Goal: Information Seeking & Learning: Understand process/instructions

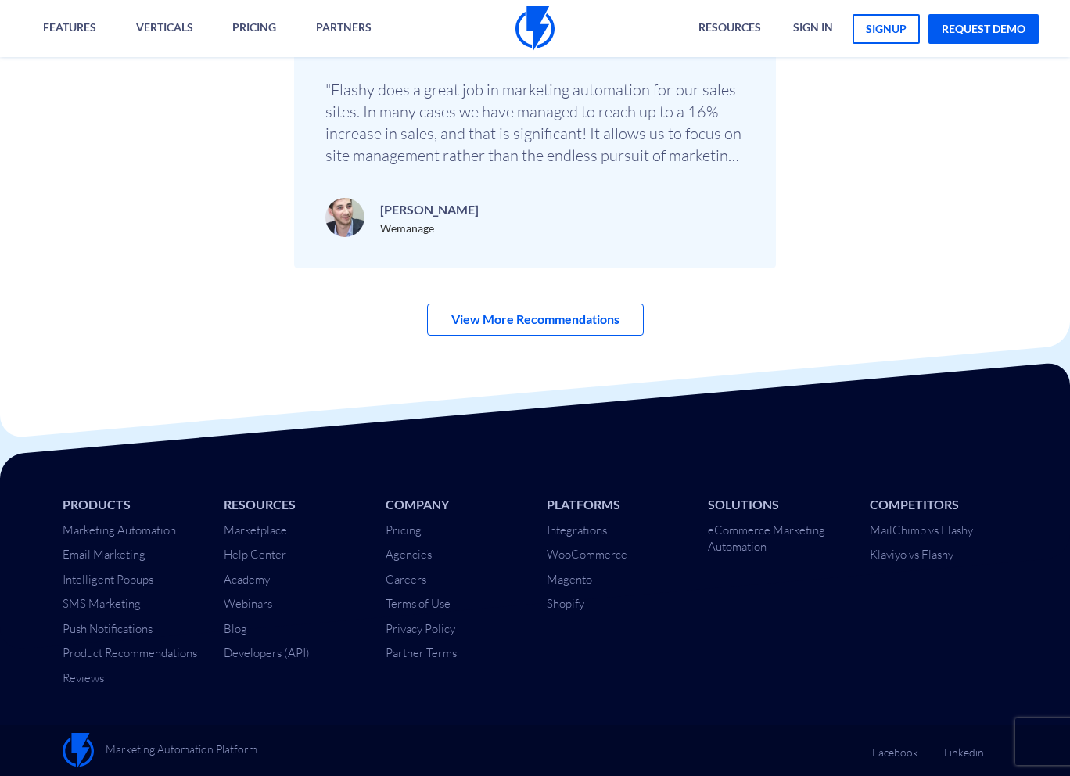
click at [557, 176] on div "← 1 / 3 → "Flashy does a great job in marketing automation for our sales sites.…" at bounding box center [535, 135] width 482 height 268
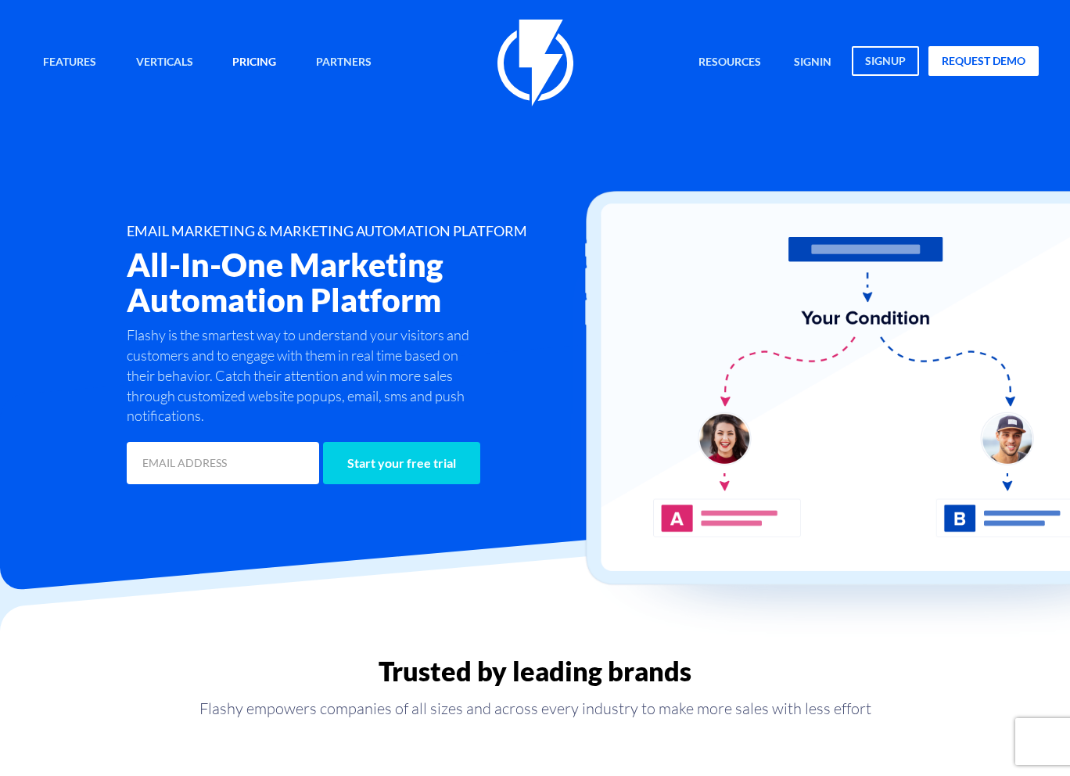
click at [270, 60] on link "Pricing" at bounding box center [254, 63] width 67 height 34
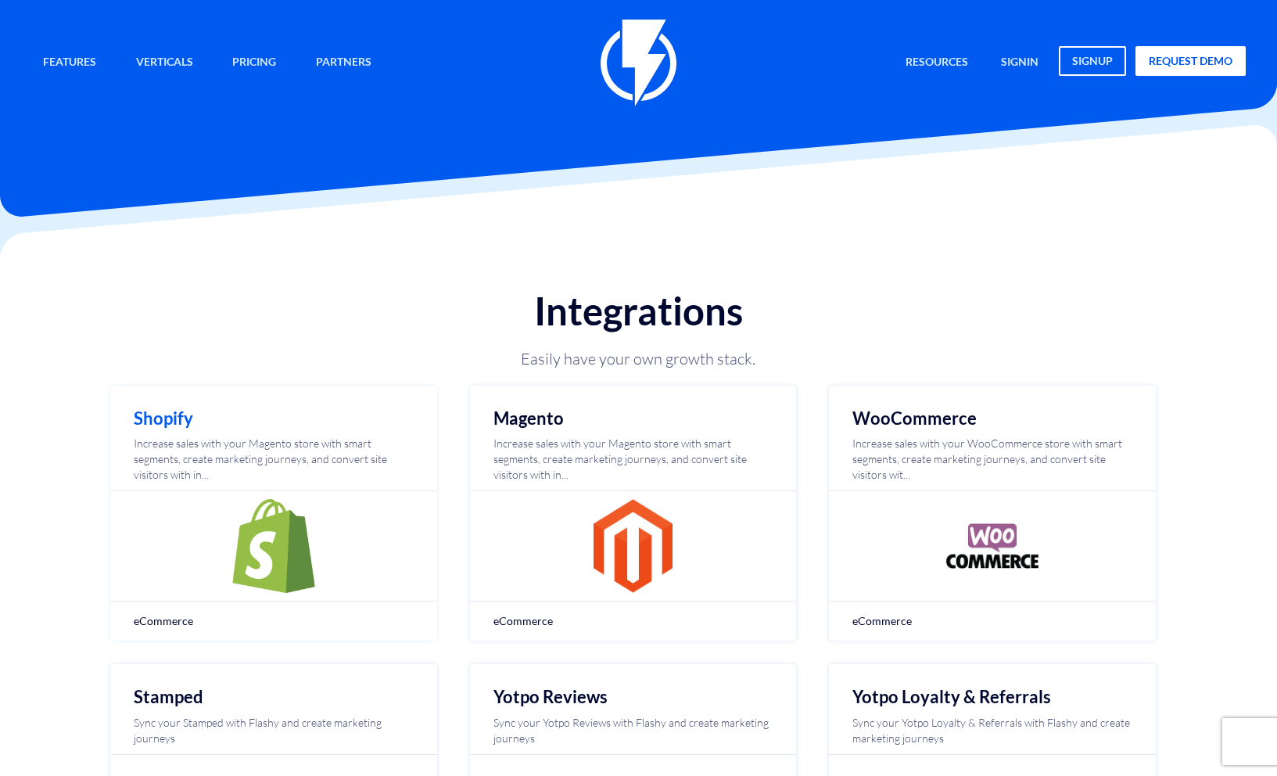
click at [244, 505] on img at bounding box center [274, 546] width 94 height 94
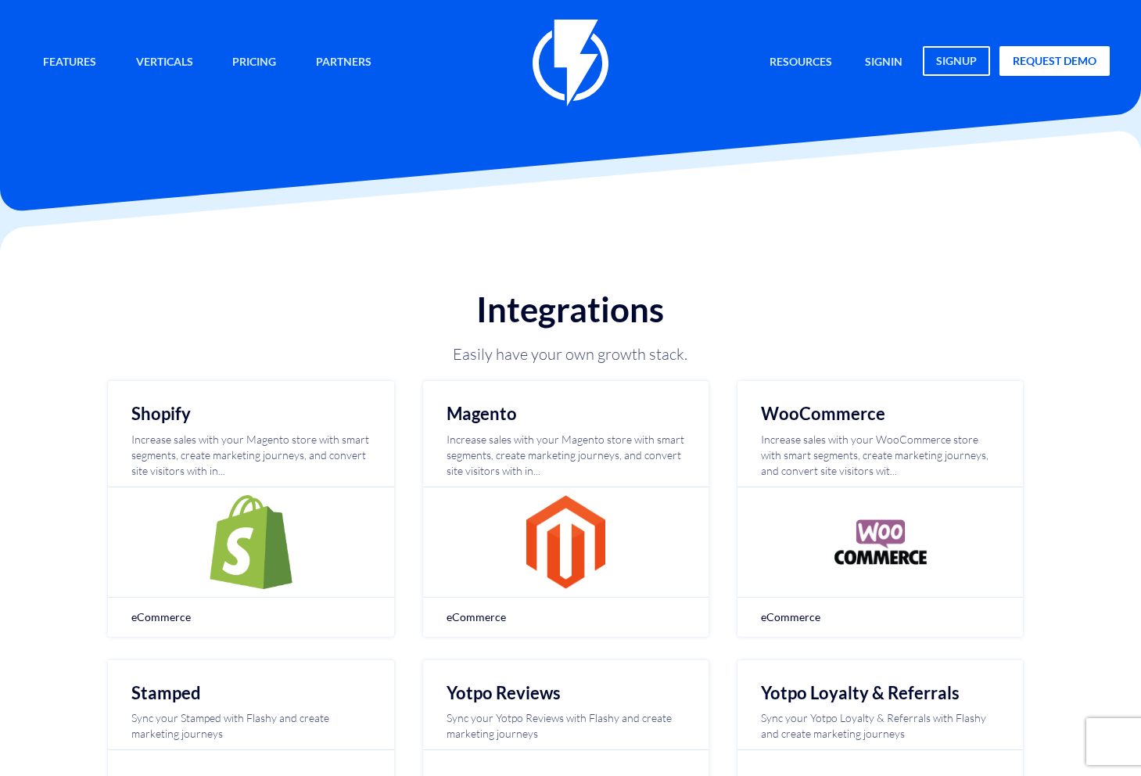
click at [0, 0] on div "Features Marketing Automation Convert, Enagage And Retain Your Customers Email …" at bounding box center [570, 53] width 1141 height 106
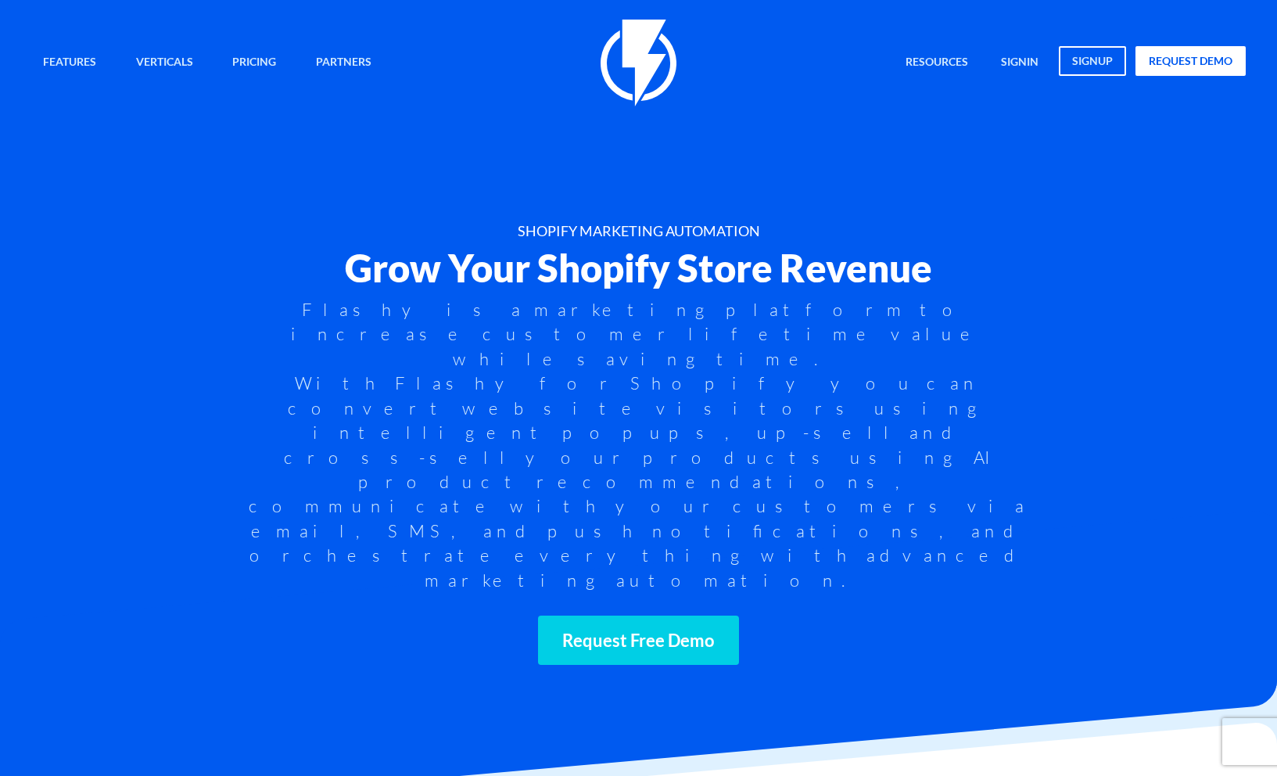
scroll to position [4987, 0]
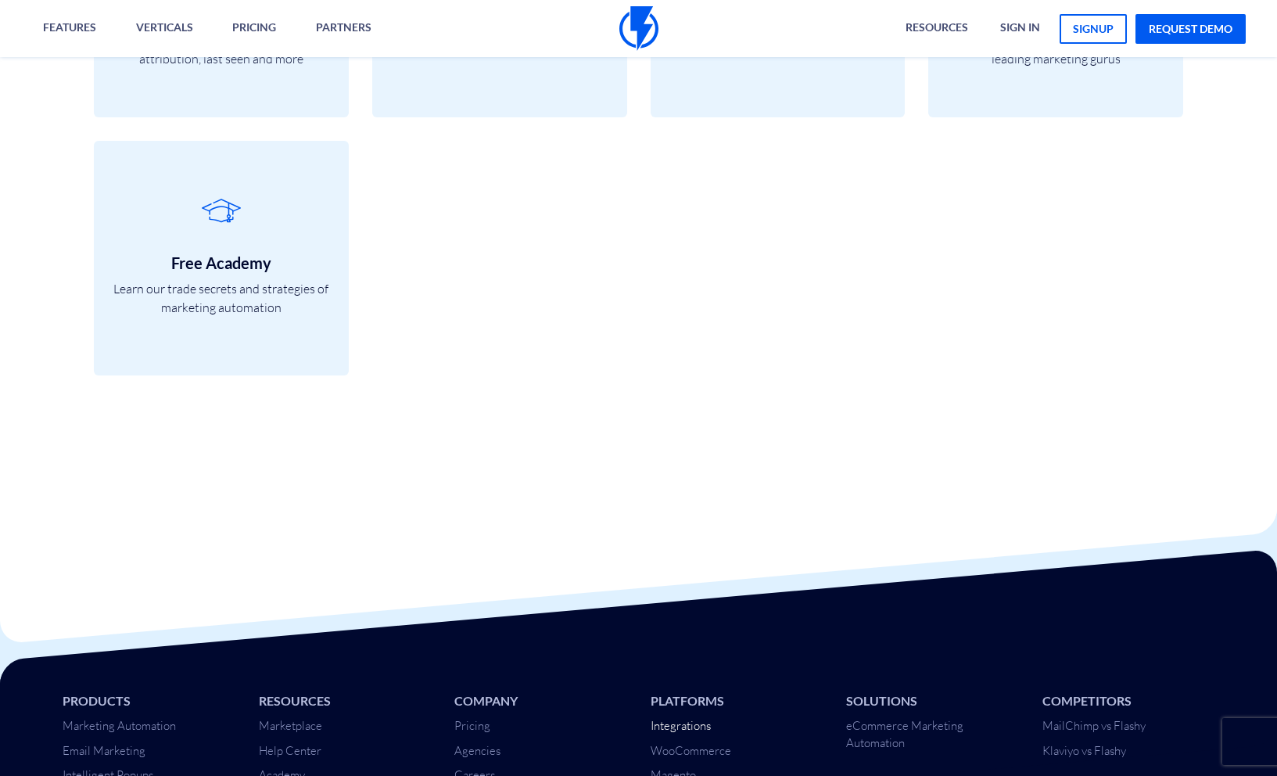
click at [693, 718] on link "Integrations" at bounding box center [681, 725] width 60 height 15
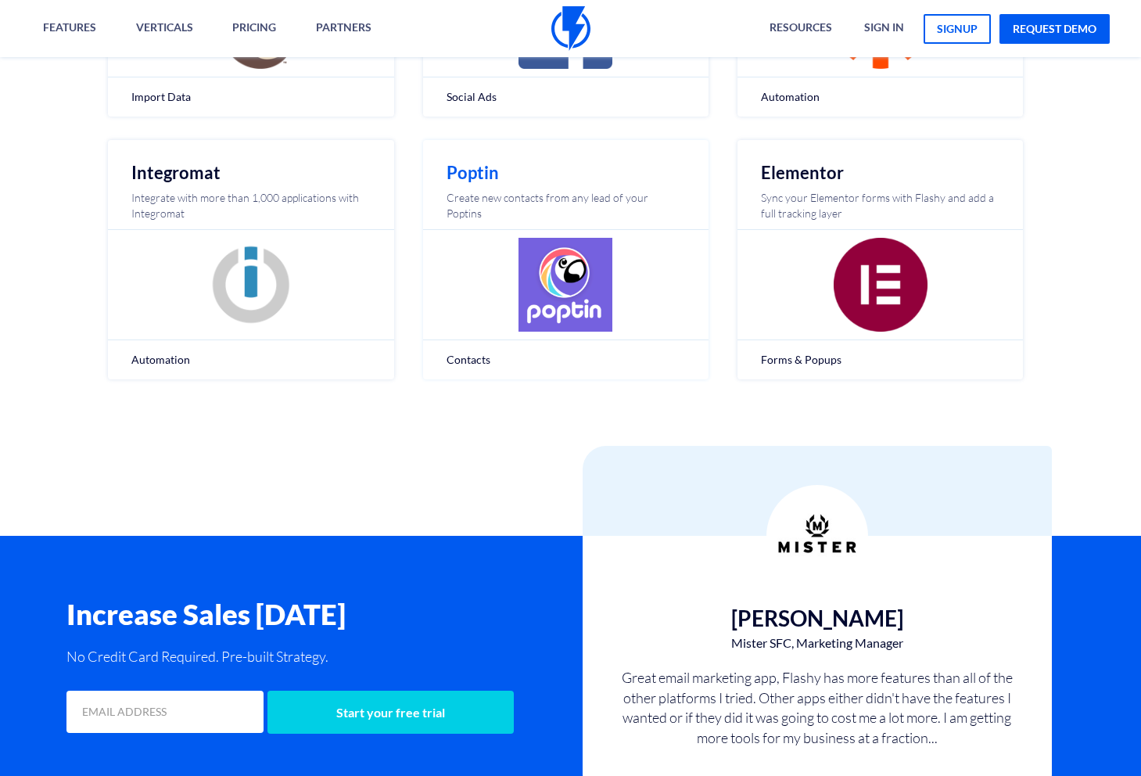
scroll to position [454, 0]
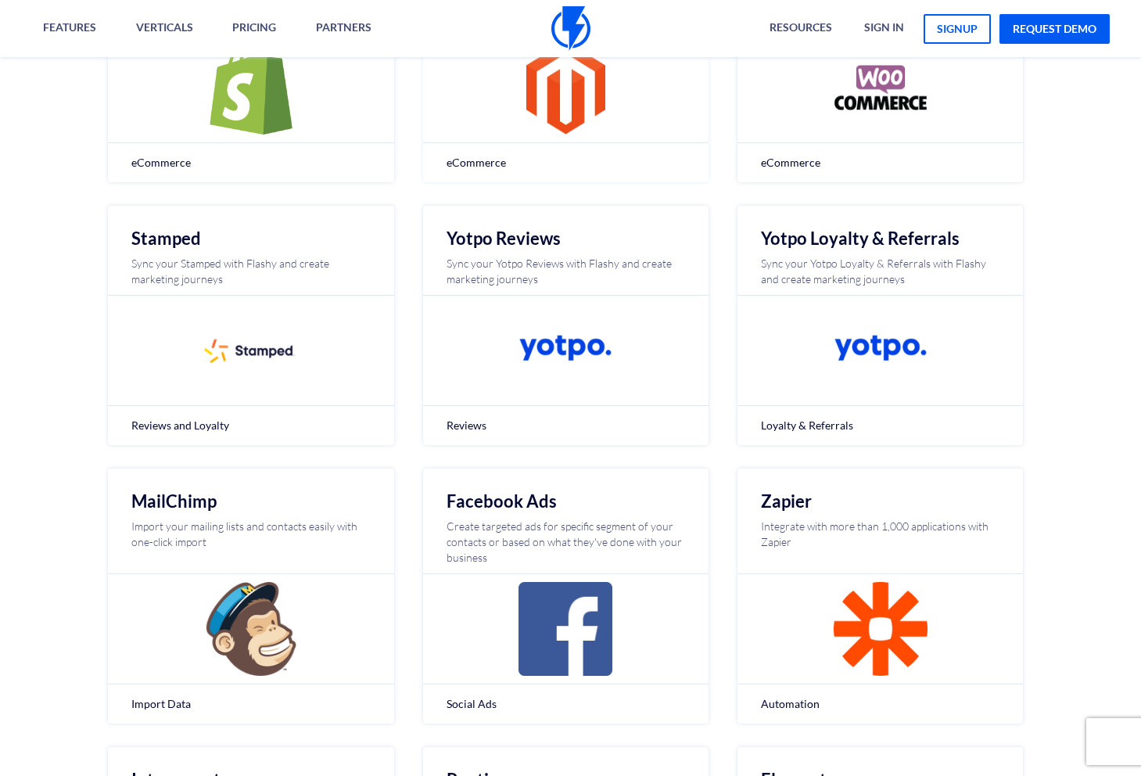
drag, startPoint x: 571, startPoint y: 16, endPoint x: 615, endPoint y: 166, distance: 156.4
click at [0, 0] on div "Features Marketing Automation Convert, Enagage And Retain Your Customers Email …" at bounding box center [570, 28] width 1141 height 57
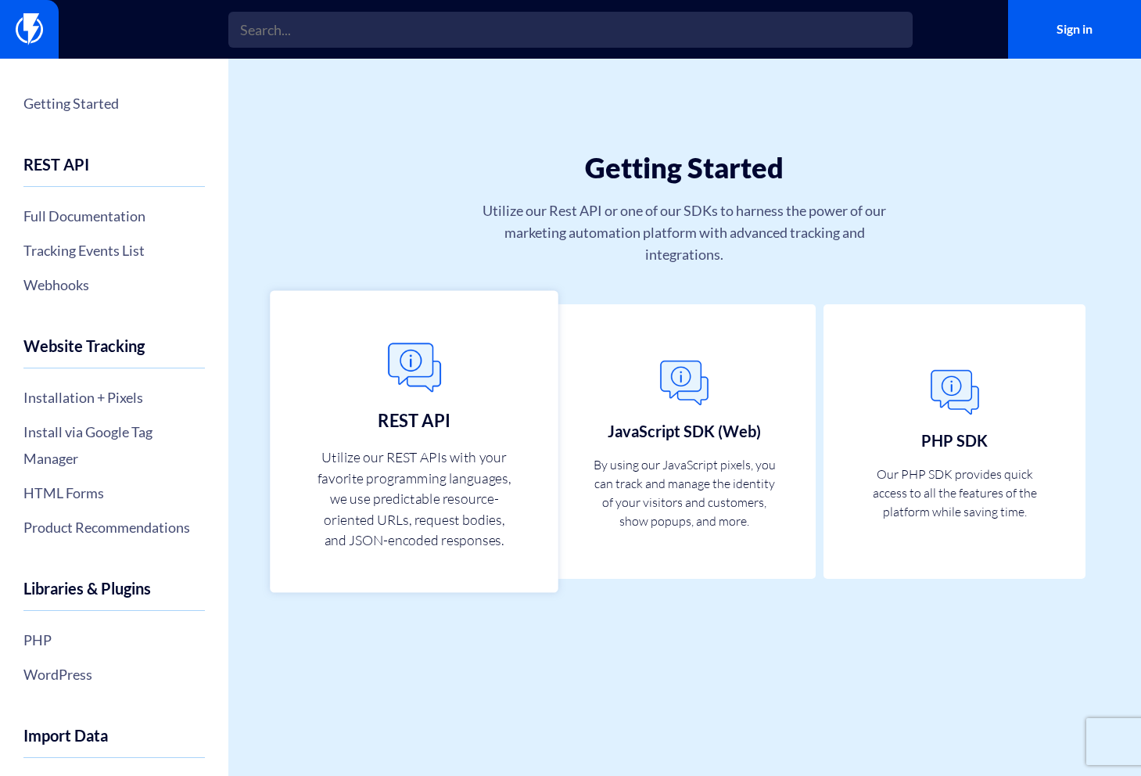
click at [395, 427] on h3 "REST API" at bounding box center [415, 420] width 72 height 19
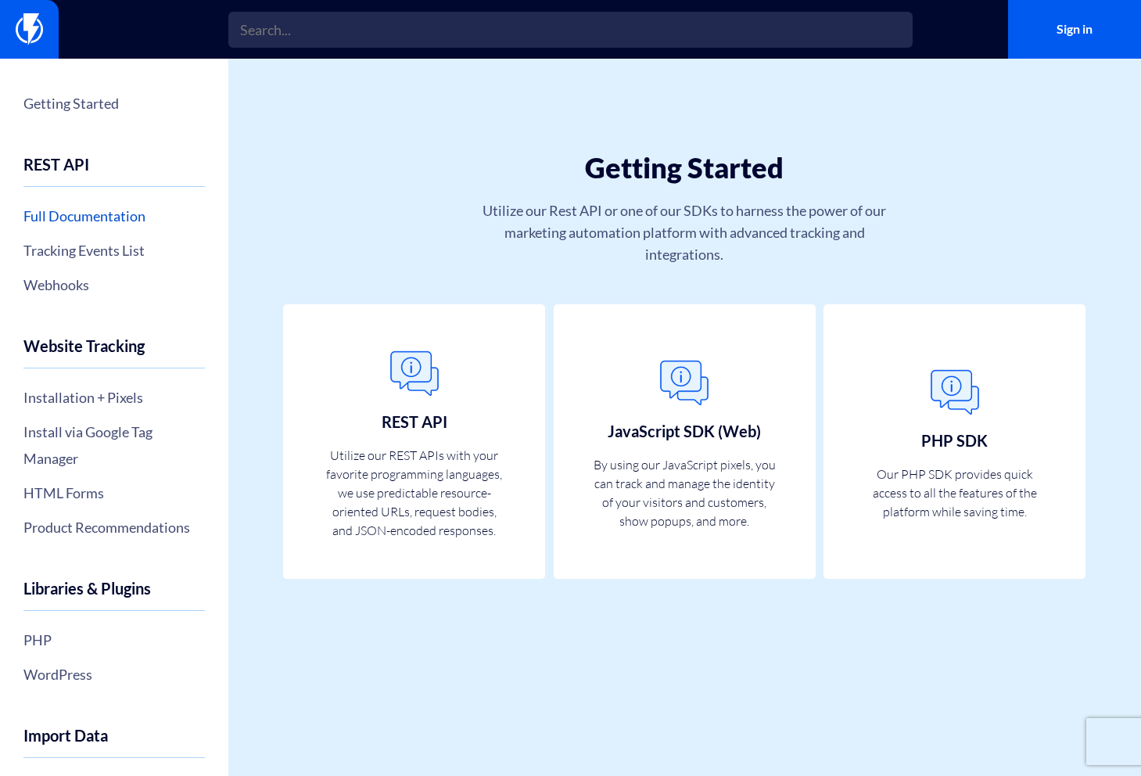
click at [73, 222] on link "Full Documentation" at bounding box center [113, 216] width 181 height 27
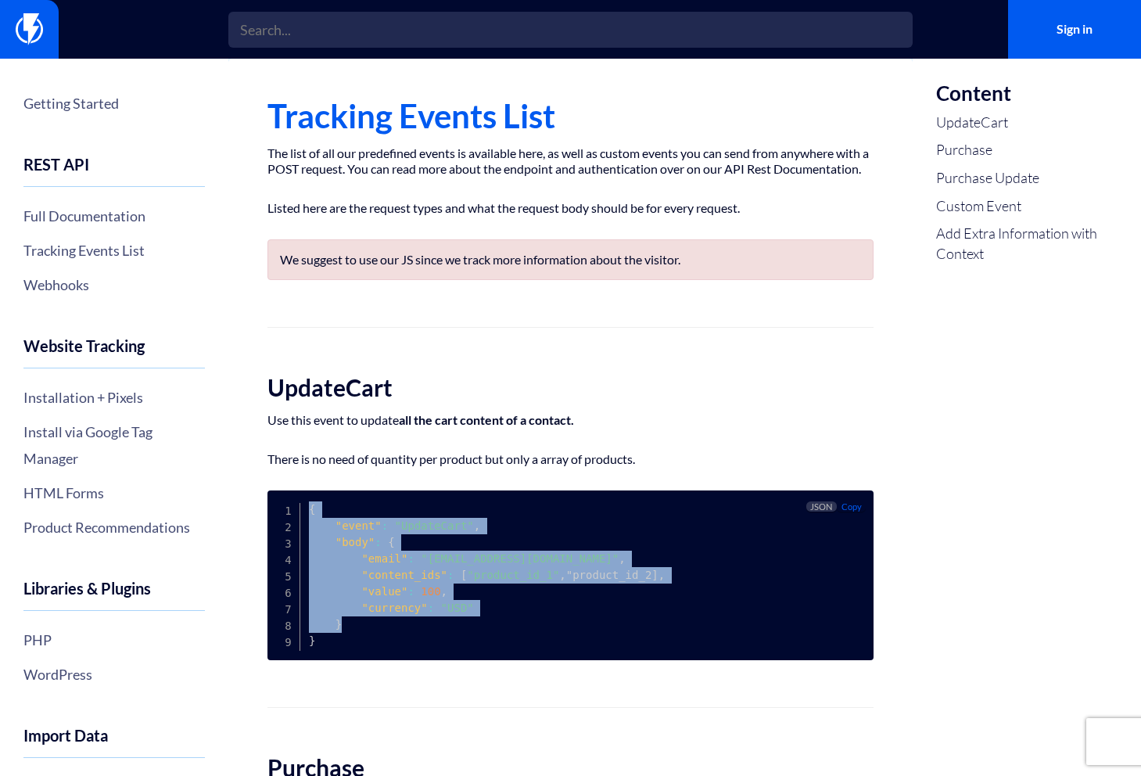
drag, startPoint x: 312, startPoint y: 523, endPoint x: 365, endPoint y: 643, distance: 131.0
click at [365, 643] on pre "{ "event" : "UpdateCart" , "body" : { "email" : "customer@email.com" , "content…" at bounding box center [571, 575] width 606 height 170
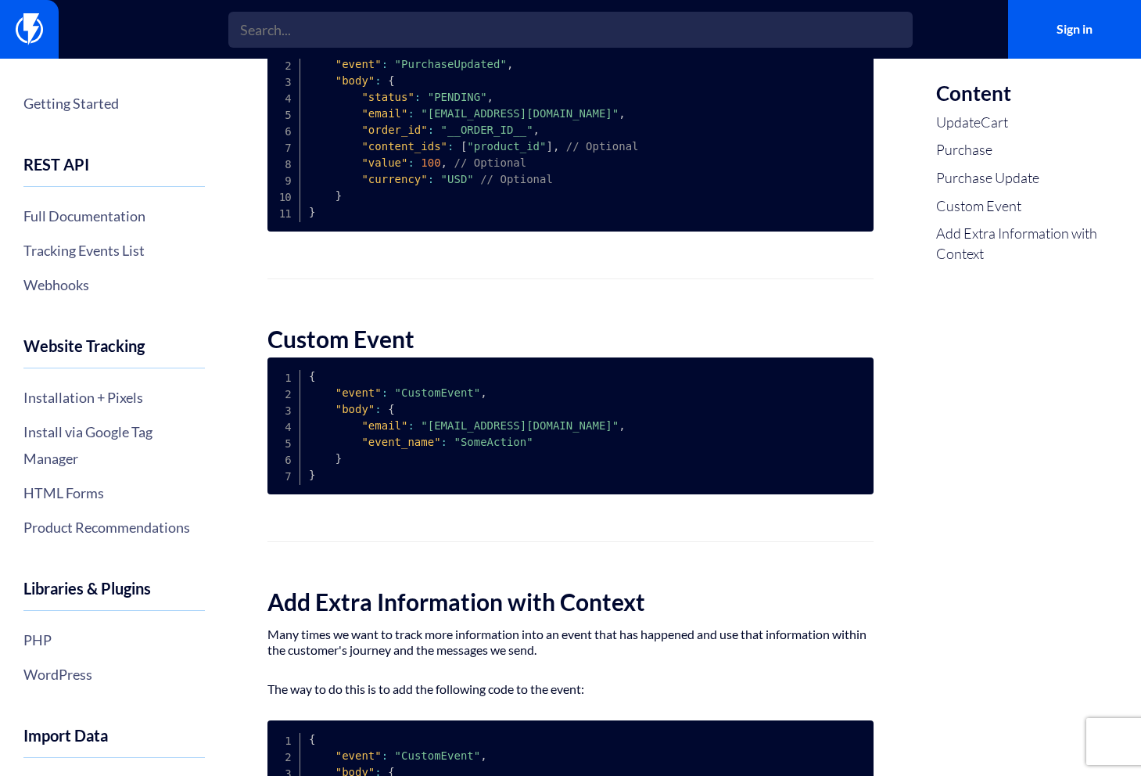
scroll to position [1139, 0]
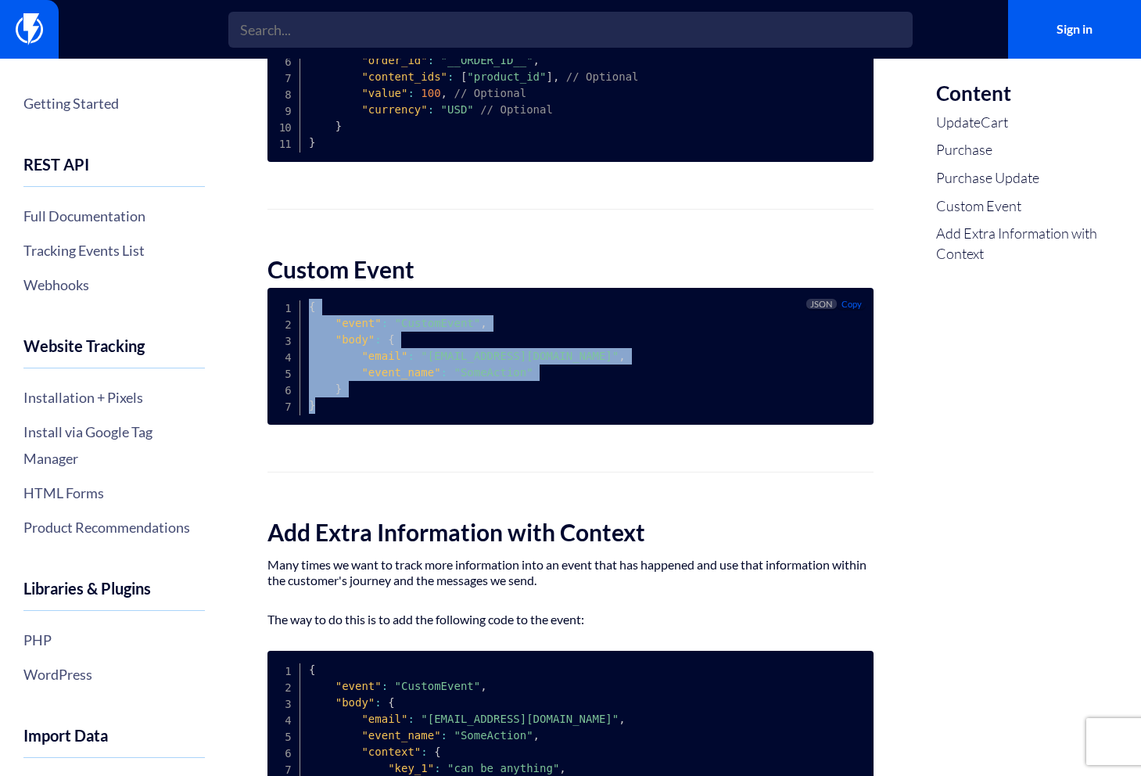
drag, startPoint x: 308, startPoint y: 322, endPoint x: 344, endPoint y: 436, distance: 119.7
click at [344, 425] on pre "{ "event" : "CustomEvent" , "body" : { "email" : "customer@email.com" , "event_…" at bounding box center [571, 356] width 606 height 137
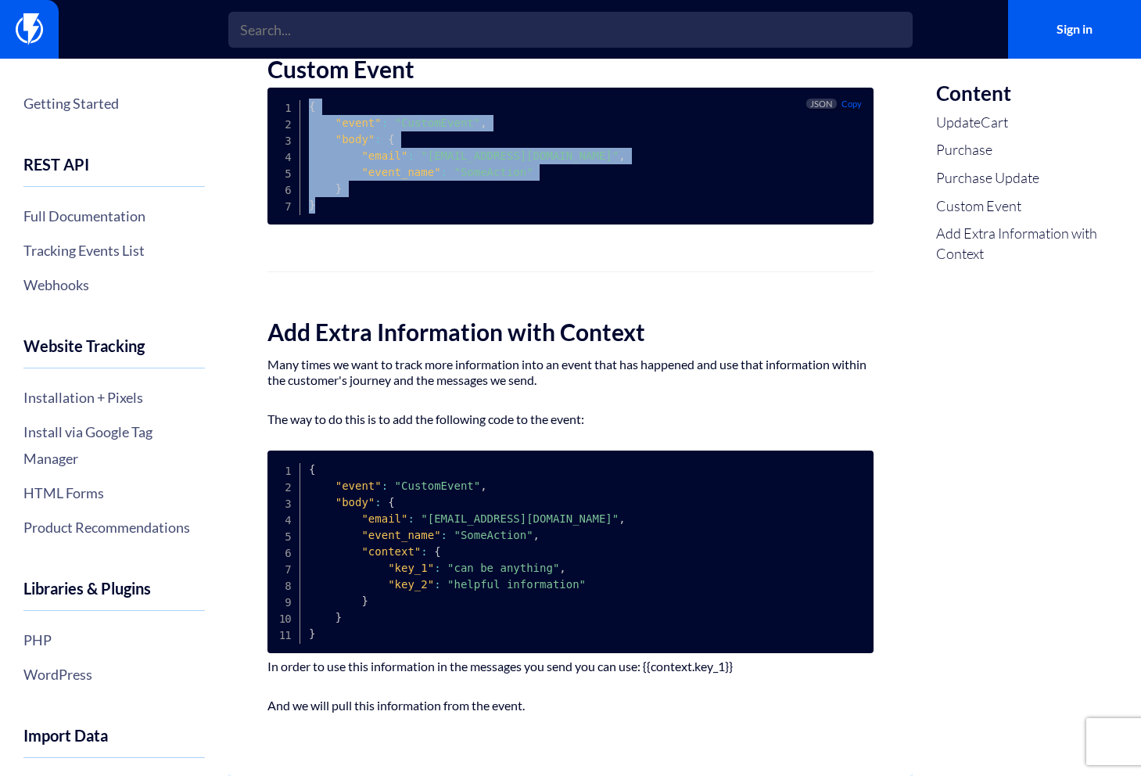
scroll to position [1342, 0]
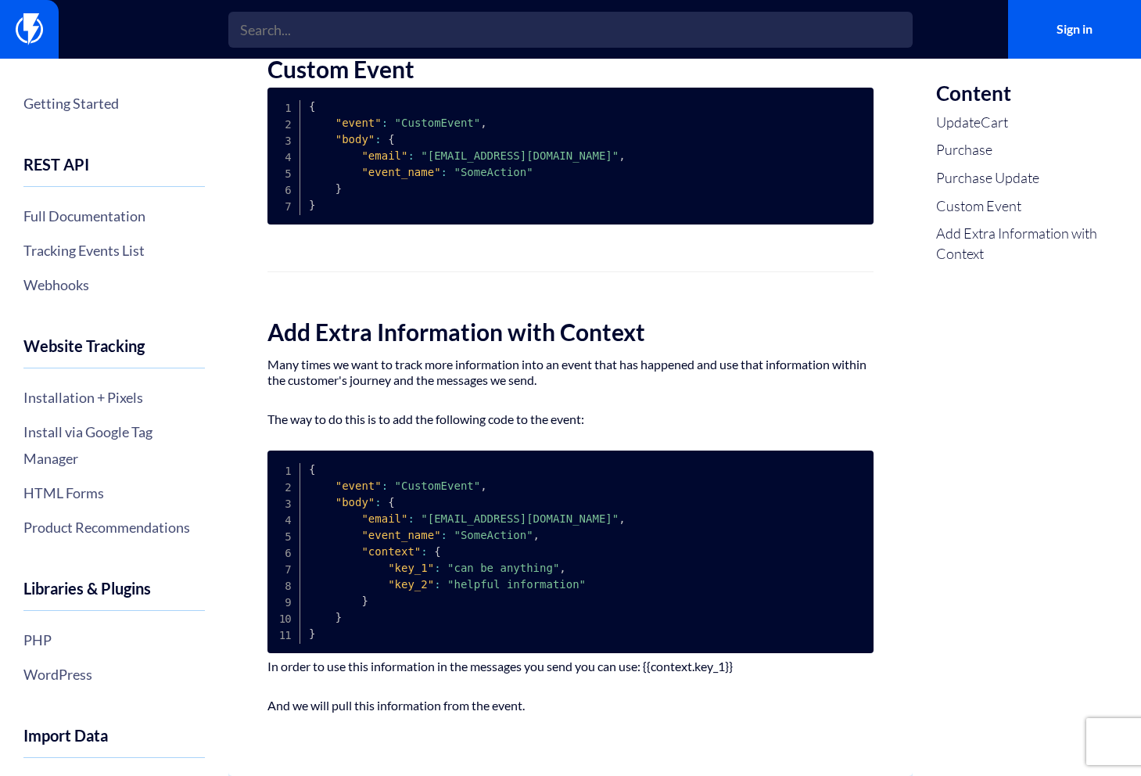
click at [917, 327] on div "Content UpdateCart Purchase Purchase Update Custom Event Add Extra Information …" at bounding box center [1027, 420] width 228 height 722
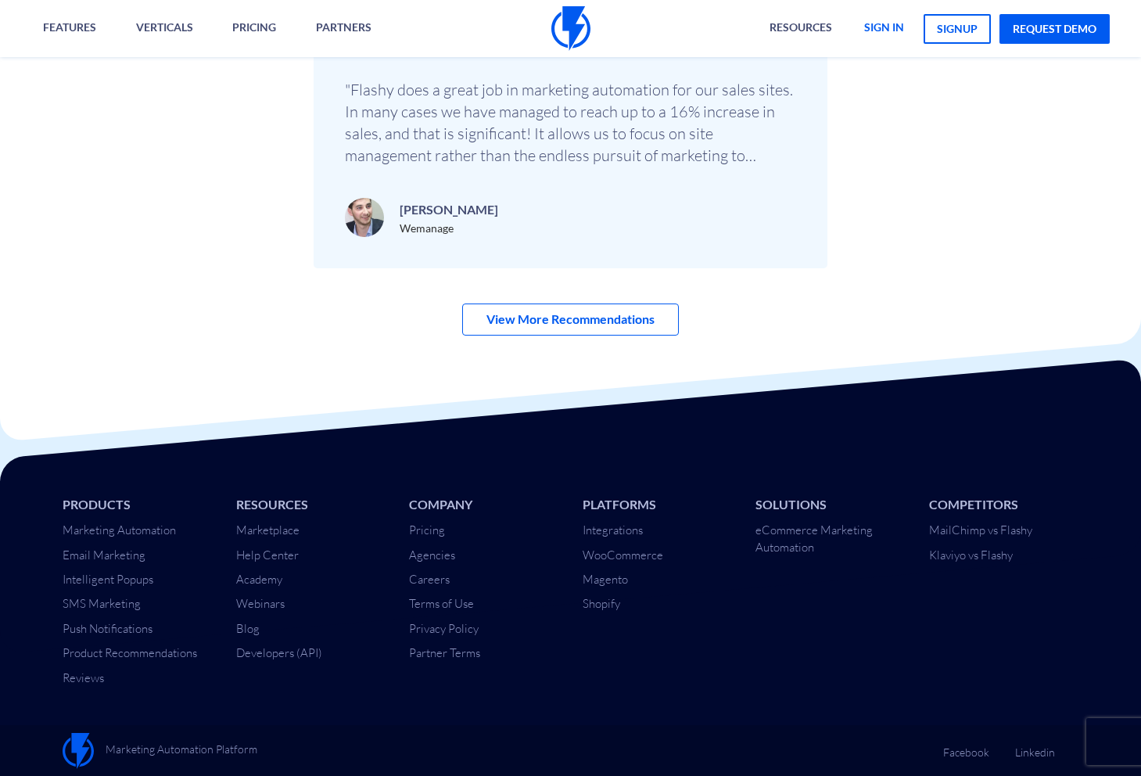
click at [891, 14] on link "sign in" at bounding box center [884, 28] width 63 height 57
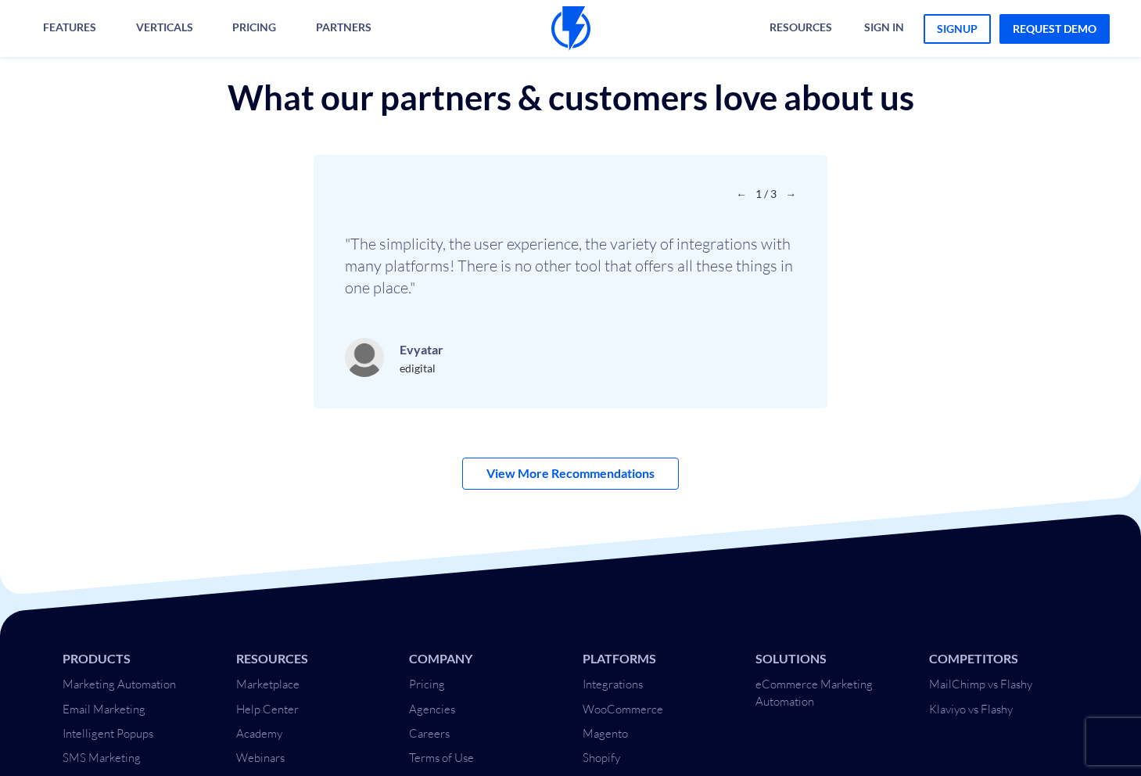
scroll to position [5201, 0]
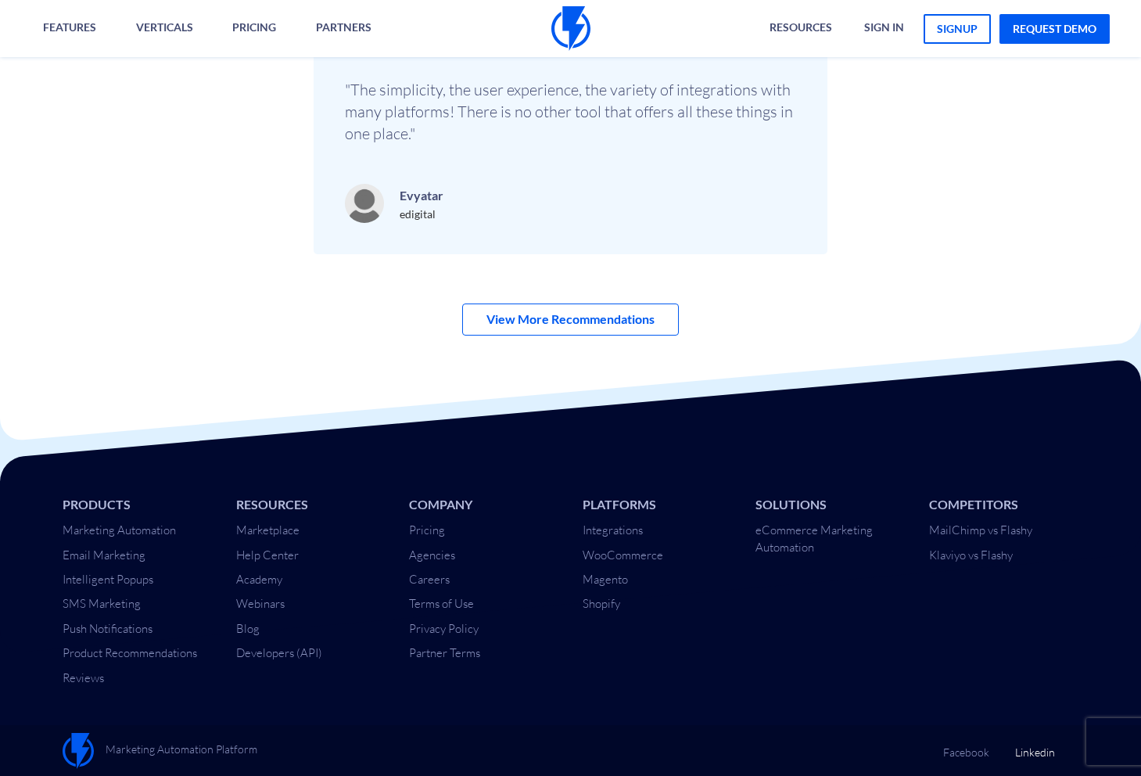
click at [1031, 755] on link "Linkedin" at bounding box center [1035, 746] width 40 height 27
click at [207, 181] on div "What our partners & customers love about us ← 1 / 3 → Ido Navaro OOUX" at bounding box center [570, 108] width 1165 height 368
